Goal: Task Accomplishment & Management: Manage account settings

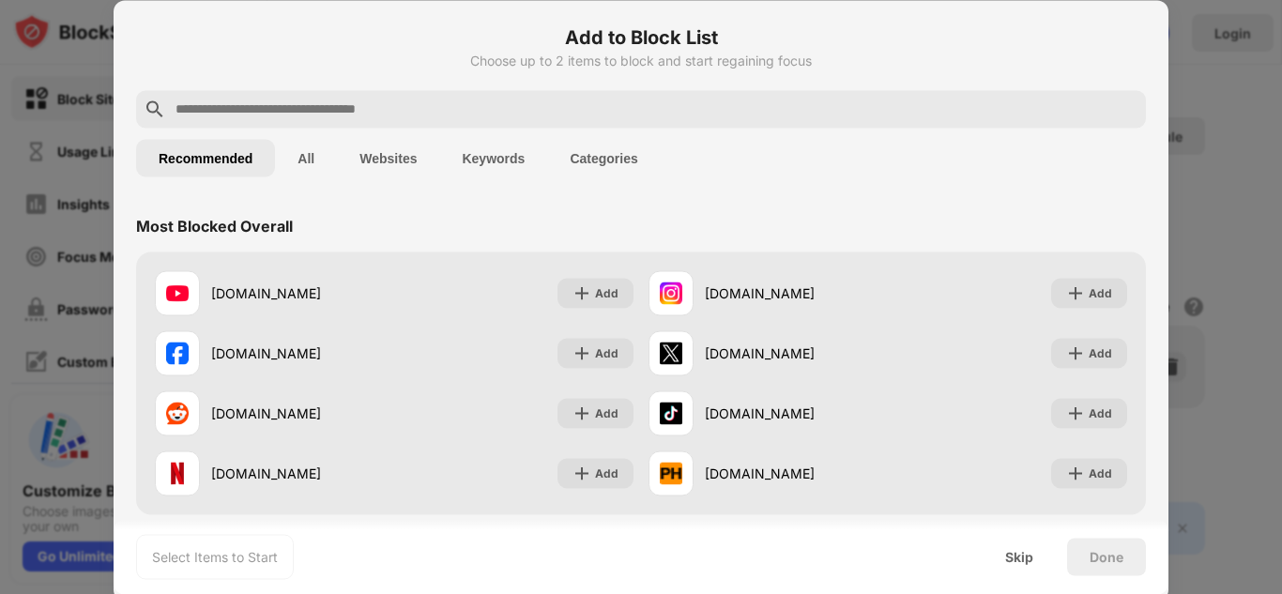
click at [634, 105] on input "text" at bounding box center [656, 109] width 965 height 23
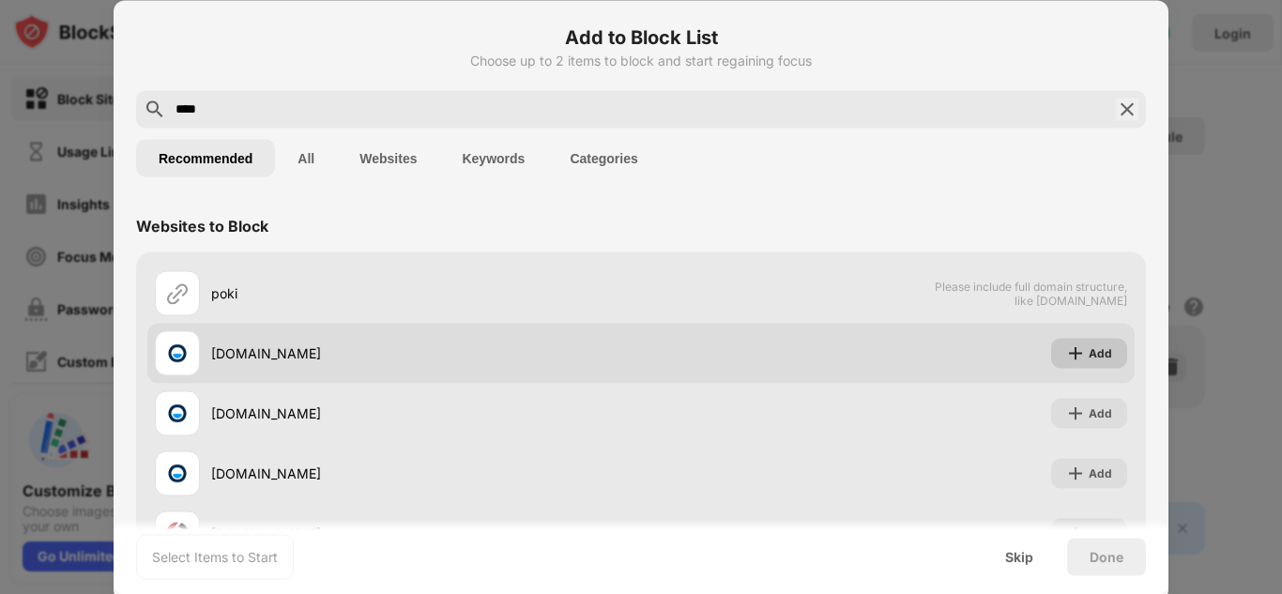
type input "****"
click at [1052, 347] on div "Add" at bounding box center [1089, 353] width 76 height 30
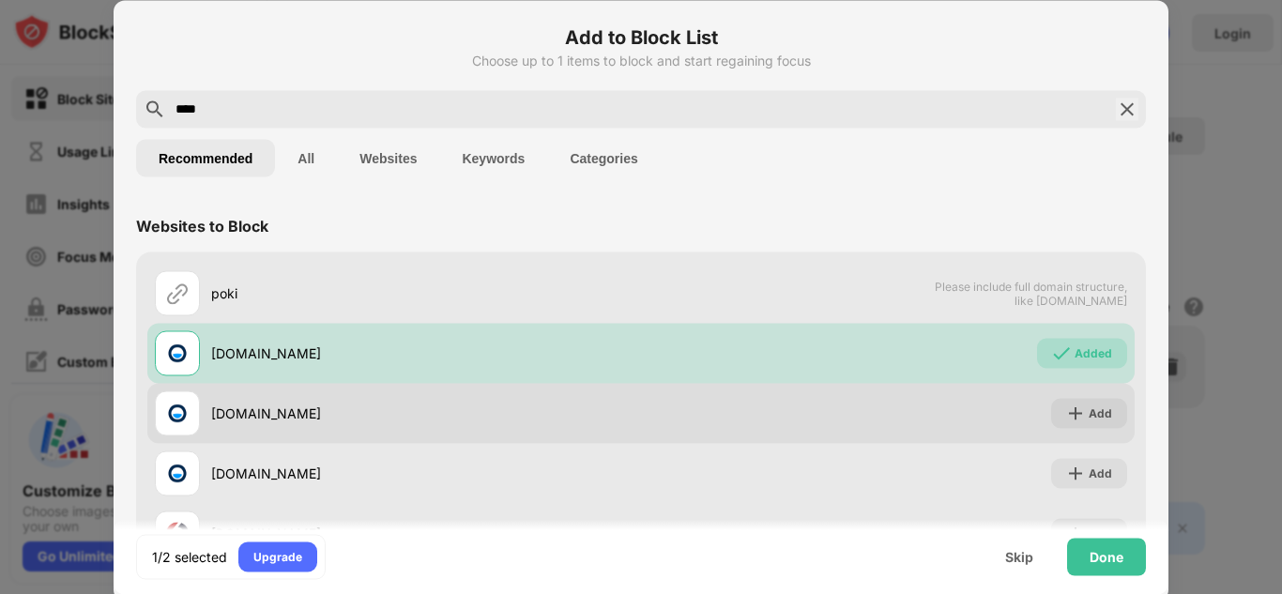
click at [1059, 397] on div "hrajhry.sk Add" at bounding box center [641, 413] width 988 height 60
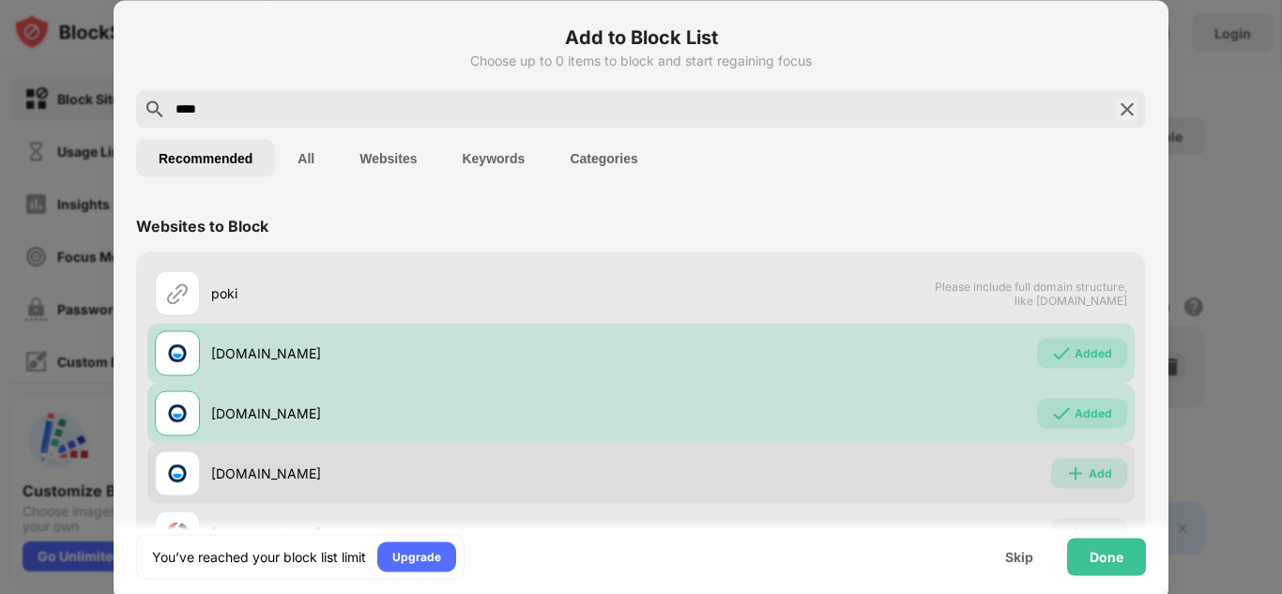
click at [1070, 467] on img at bounding box center [1075, 473] width 19 height 19
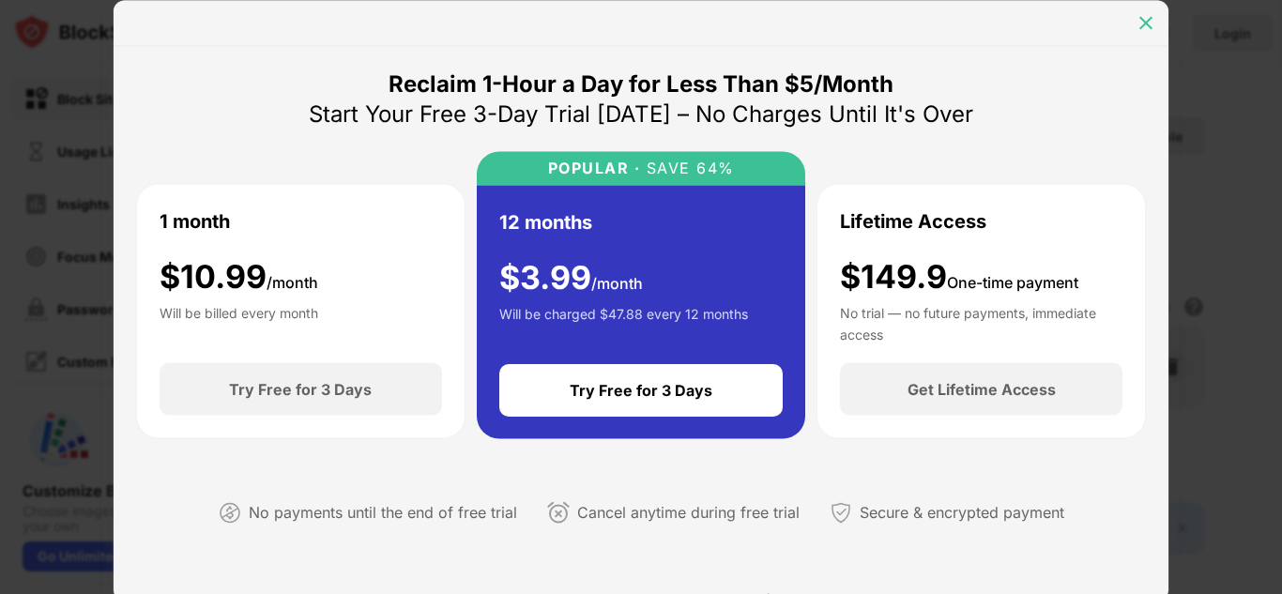
click at [1147, 27] on img at bounding box center [1146, 22] width 19 height 19
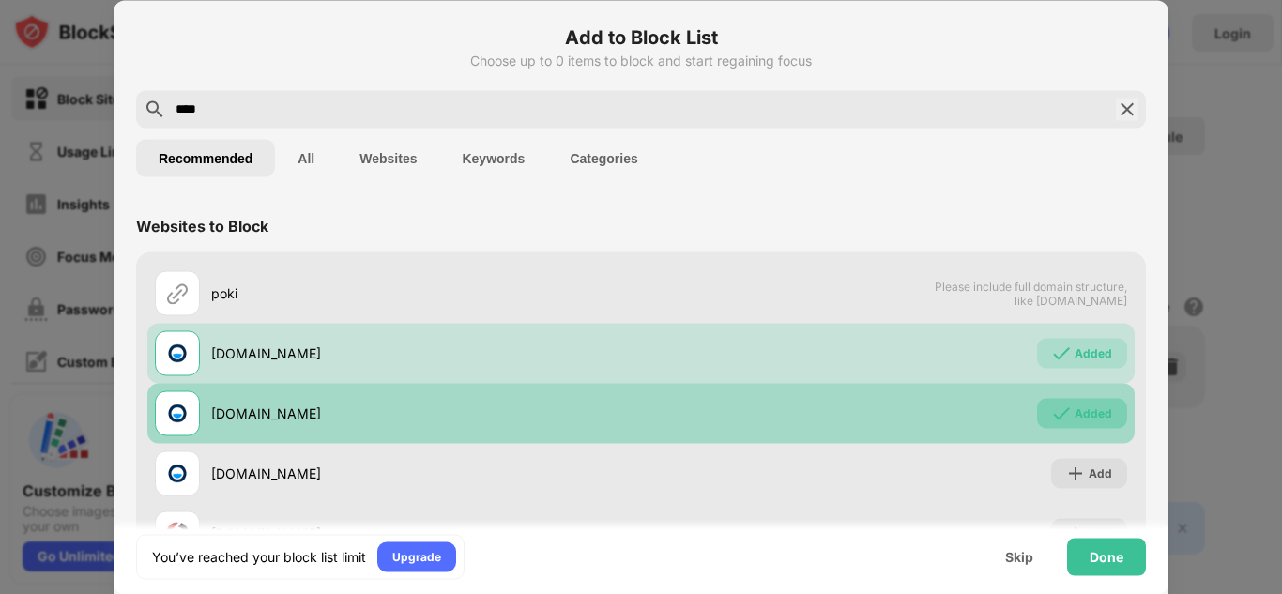
scroll to position [128, 0]
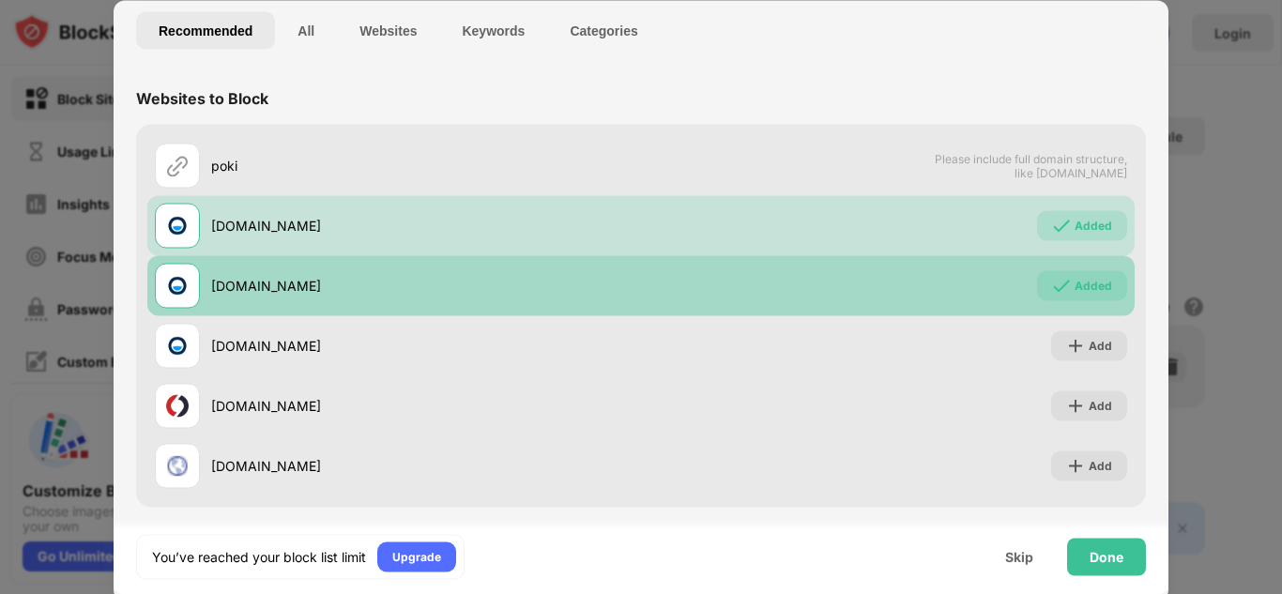
click at [1087, 284] on div "Added" at bounding box center [1094, 285] width 38 height 19
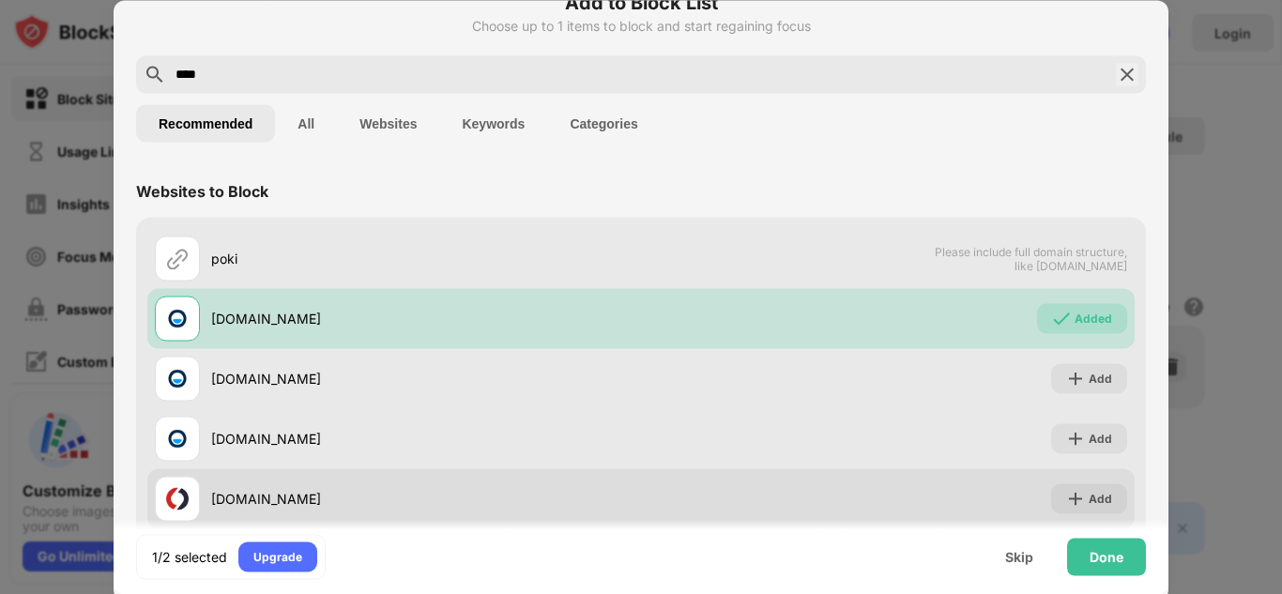
scroll to position [0, 0]
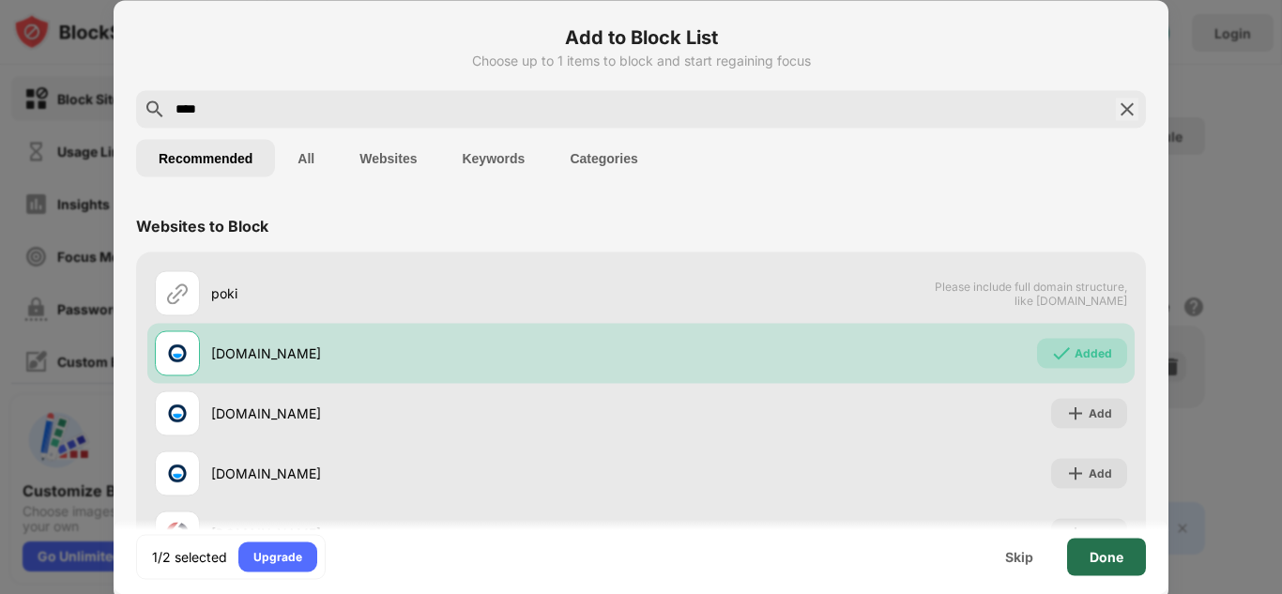
click at [1085, 551] on div "Done" at bounding box center [1106, 557] width 79 height 38
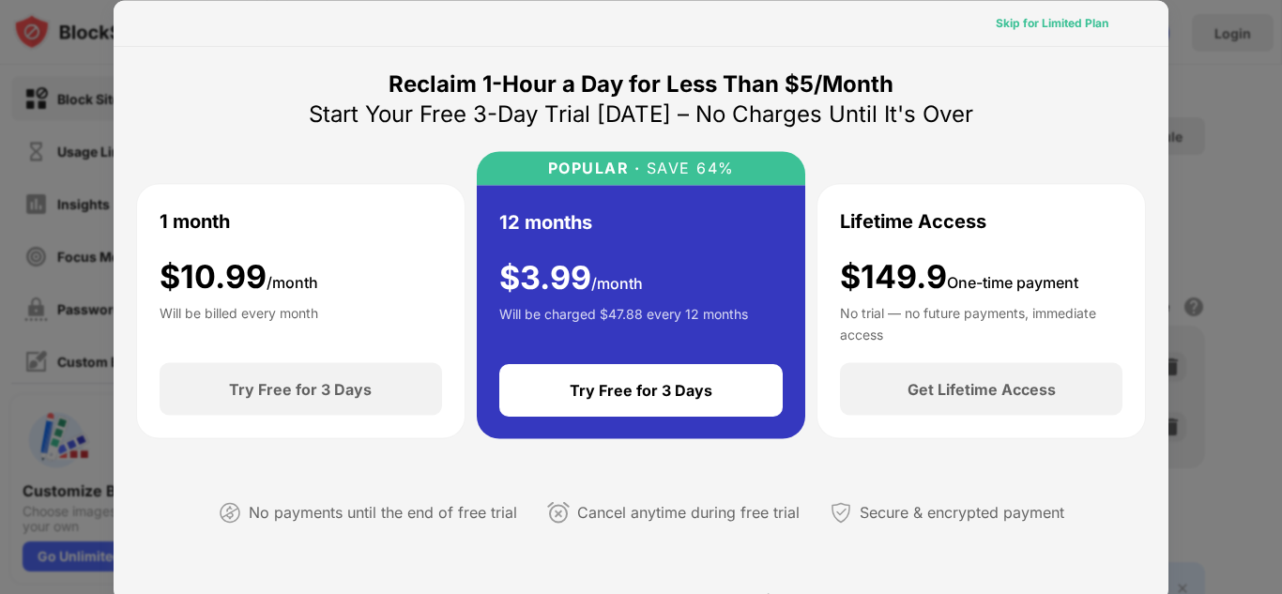
click at [1064, 27] on div "Skip for Limited Plan" at bounding box center [1052, 22] width 113 height 19
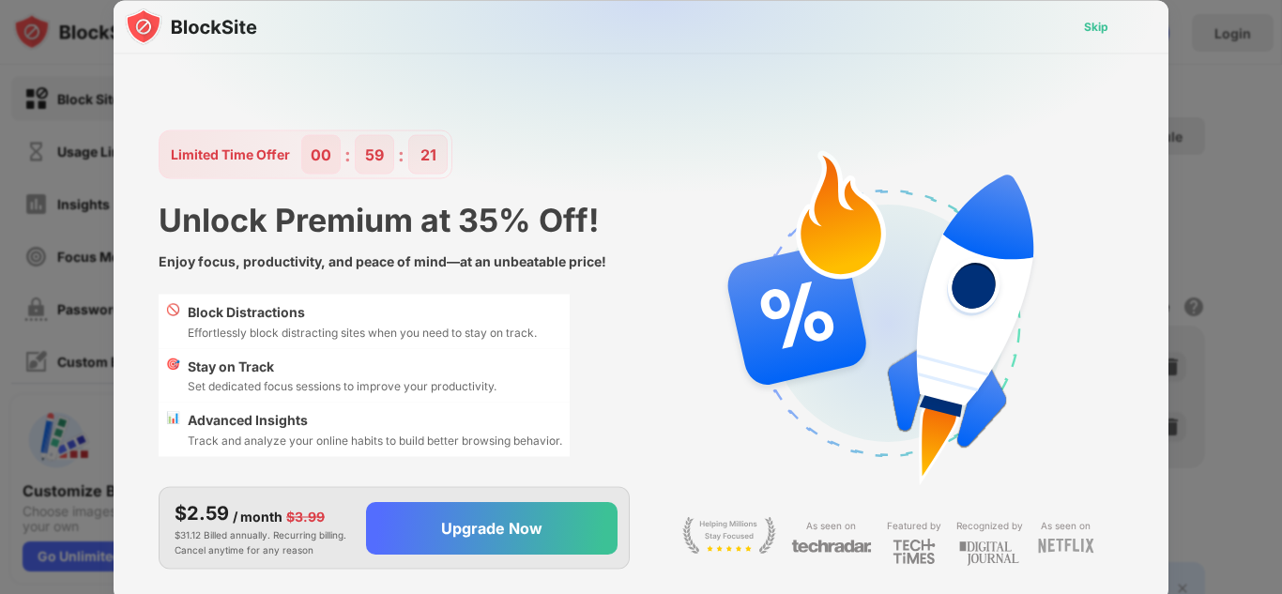
click at [1090, 25] on div "Skip" at bounding box center [1096, 26] width 24 height 19
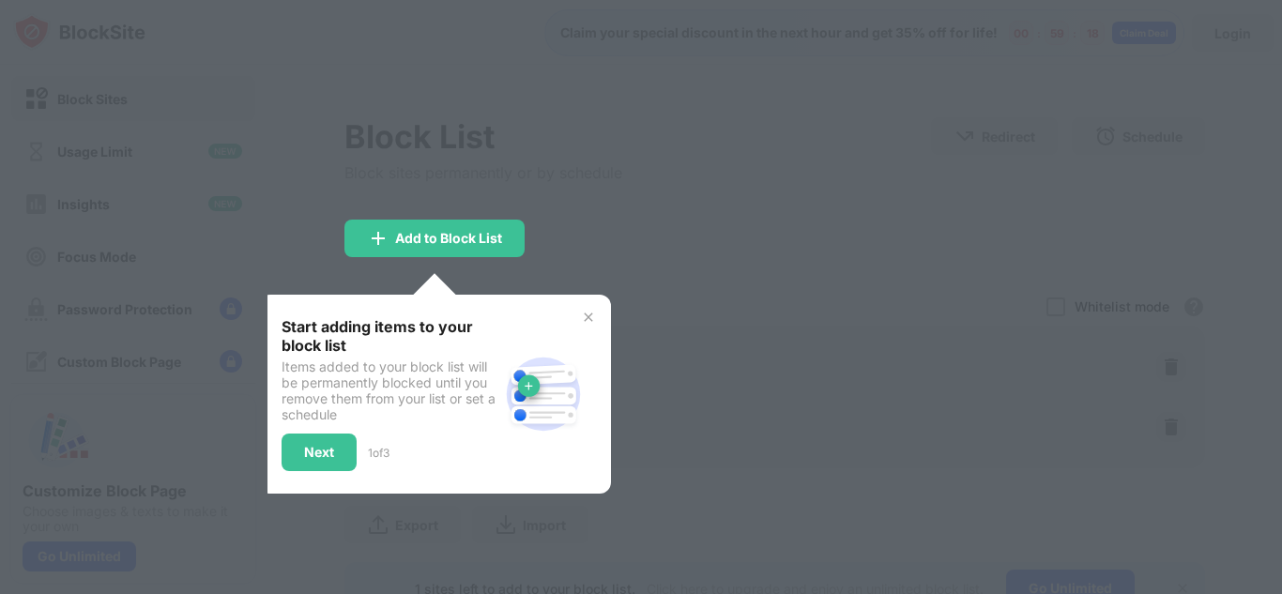
click at [605, 308] on div "Start adding items to your block list Items added to your block list will be pe…" at bounding box center [435, 394] width 352 height 199
click at [594, 311] on img at bounding box center [588, 317] width 15 height 15
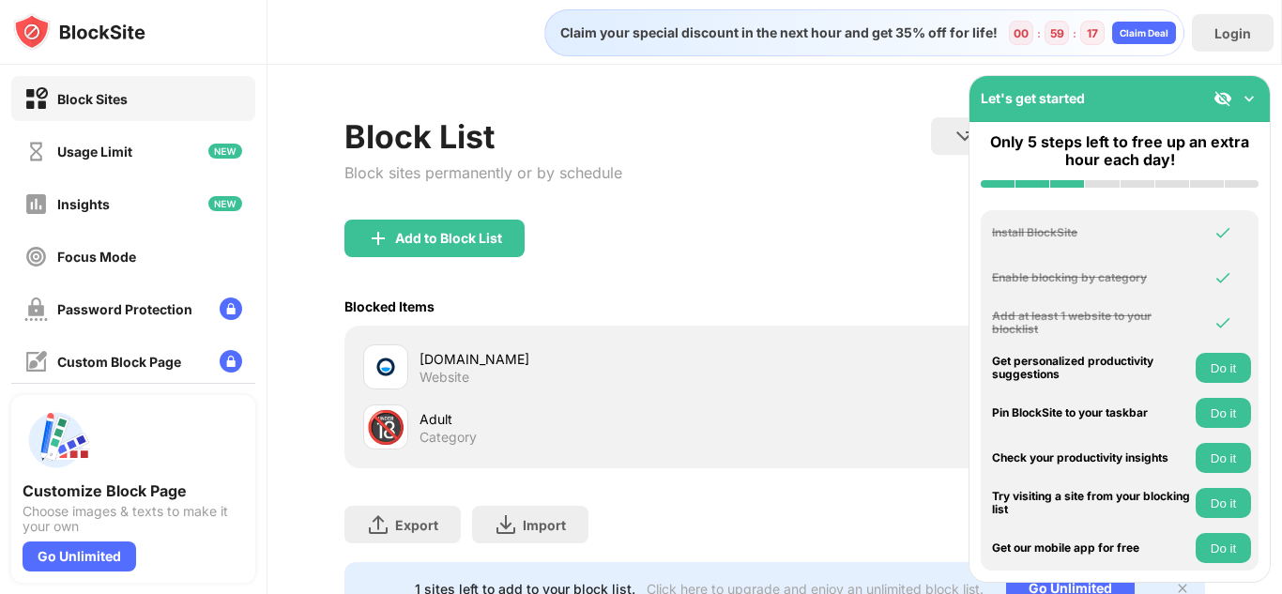
click at [594, 311] on div "Blocked Items Whitelist mode Block all websites except for those in your whitel…" at bounding box center [775, 306] width 861 height 38
click at [910, 179] on div "Block List Block sites permanently or by schedule Redirect Choose a site to be …" at bounding box center [775, 168] width 861 height 102
click at [1249, 105] on img at bounding box center [1249, 98] width 19 height 19
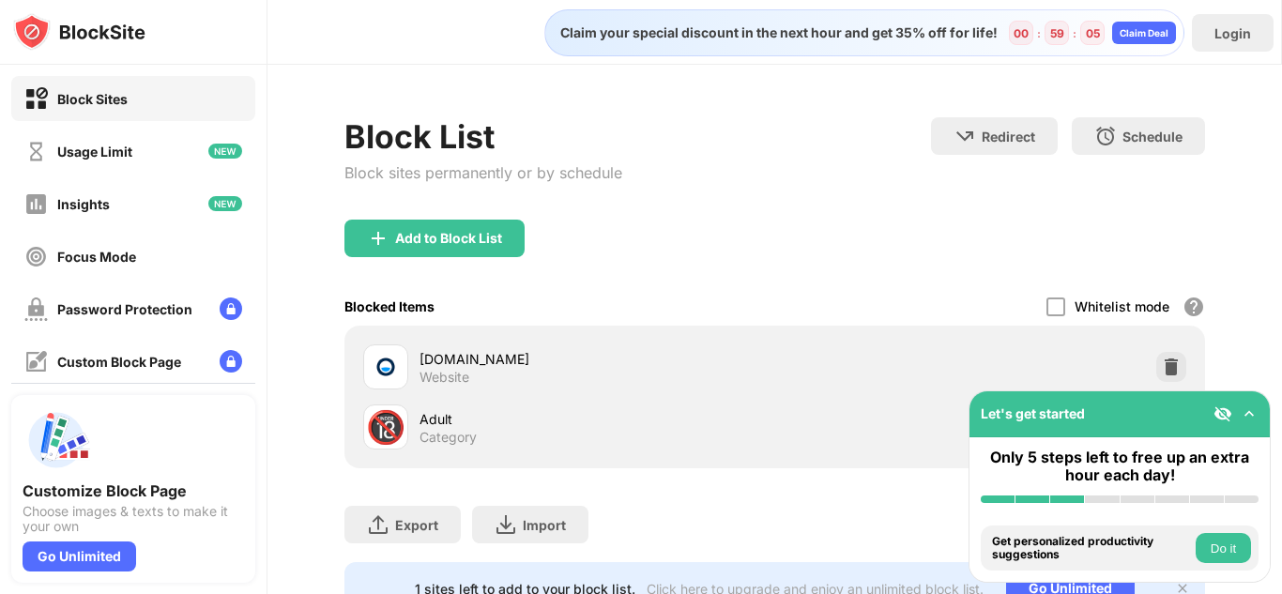
scroll to position [87, 0]
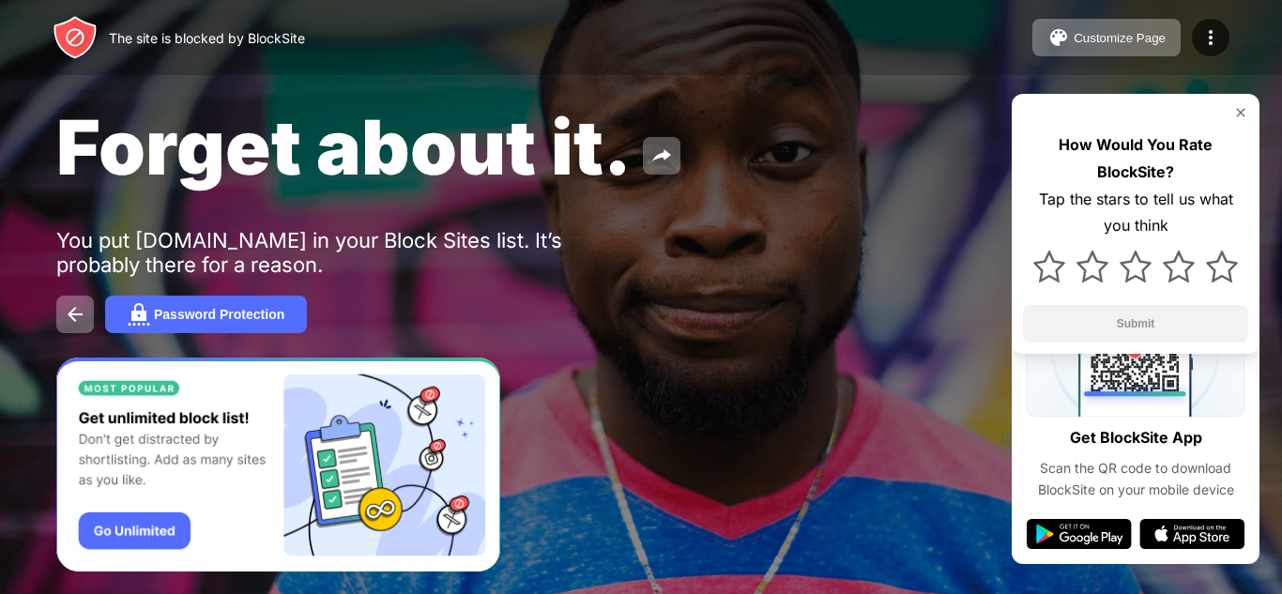
click at [1234, 109] on img at bounding box center [1241, 112] width 15 height 15
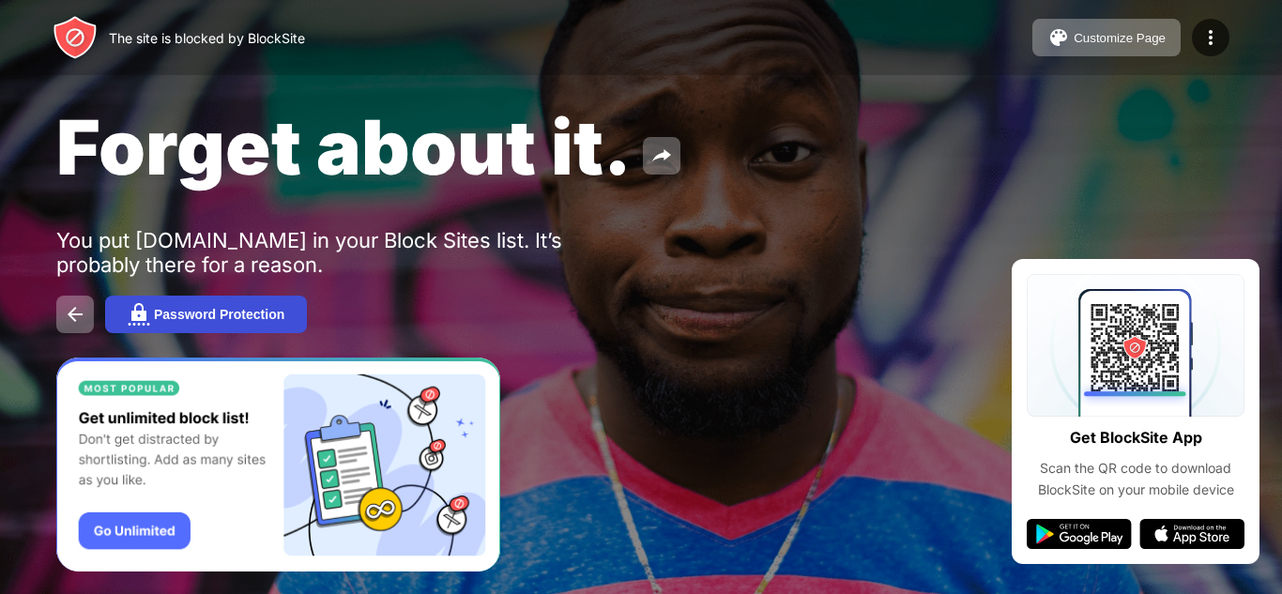
click at [261, 323] on button "Password Protection" at bounding box center [206, 315] width 202 height 38
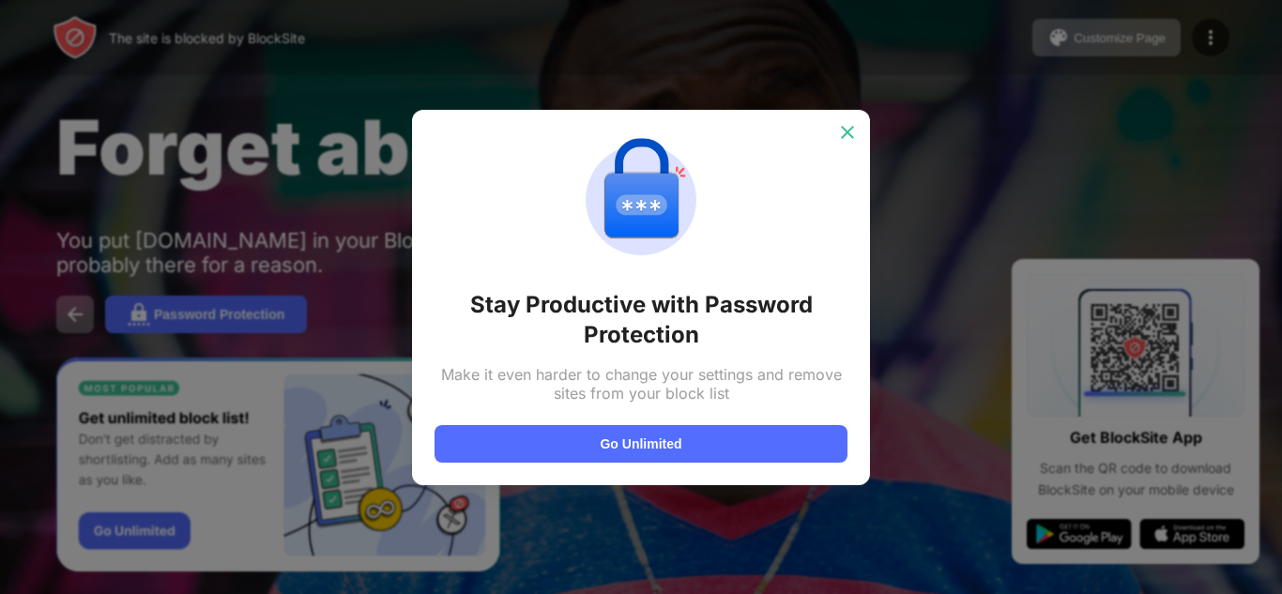
click at [853, 136] on img at bounding box center [847, 132] width 19 height 19
